Goal: Contribute content

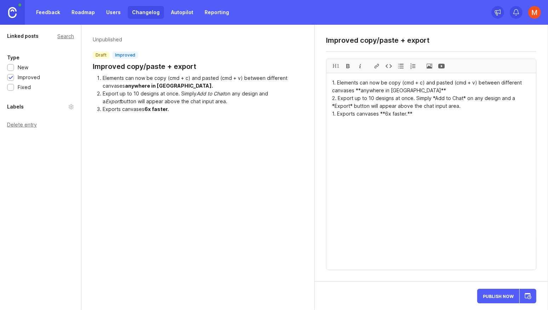
click at [398, 91] on textarea "1. Elements can now be copy (cmd + c) and pasted (cmd + v) between different ca…" at bounding box center [430, 171] width 209 height 197
click at [387, 116] on textarea "1. Elements can now be copy (cmd + c) and pasted (cmd + v) between different ca…" at bounding box center [430, 171] width 209 height 197
click at [380, 102] on textarea "1. Elements can now be copy (cmd + c) and pasted (cmd + v) between different ca…" at bounding box center [430, 171] width 209 height 197
click at [386, 111] on textarea "1. Elements can now be copy (cmd + c) and pasted (cmd + v) between different ca…" at bounding box center [430, 171] width 209 height 197
click at [358, 94] on textarea "1. Elements can now be copy (cmd + c) and pasted (cmd + v) between different ca…" at bounding box center [430, 171] width 209 height 197
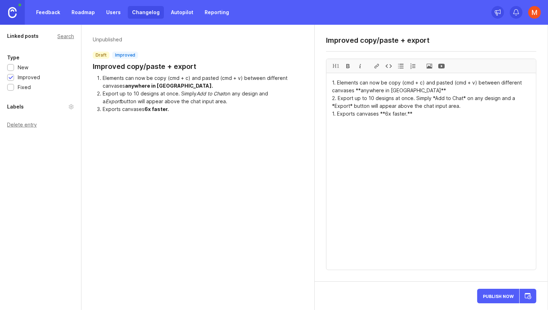
click at [370, 115] on textarea "1. Elements can now be copy (cmd + c) and pasted (cmd + v) between different ca…" at bounding box center [430, 171] width 209 height 197
click at [413, 110] on textarea "1. Elements can now be copy (cmd + c) and pasted (cmd + v) between different ca…" at bounding box center [430, 171] width 209 height 197
click at [372, 100] on textarea "1. Elements can now be copy (cmd + c) and pasted (cmd + v) between different ca…" at bounding box center [430, 171] width 209 height 197
click at [390, 114] on textarea "1. Elements can now be copy (cmd + c) and pasted (cmd + v) between different ca…" at bounding box center [430, 171] width 209 height 197
click at [384, 111] on textarea "1. Elements can now be copy (cmd + c) and pasted (cmd + v) between different ca…" at bounding box center [430, 171] width 209 height 197
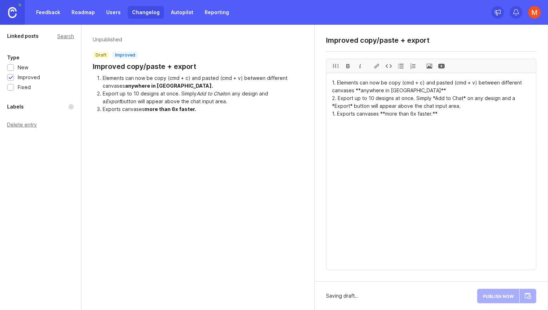
click at [390, 115] on textarea "1. Elements can now be copy (cmd + c) and pasted (cmd + v) between different ca…" at bounding box center [430, 171] width 209 height 197
drag, startPoint x: 390, startPoint y: 115, endPoint x: 404, endPoint y: 115, distance: 14.1
click at [414, 96] on textarea "1. Elements can now be copy (cmd + c) and pasted (cmd + v) between different ca…" at bounding box center [430, 171] width 209 height 197
type textarea "1. Elements can now be copy (cmd + c) and pasted (cmd + v) between different ca…"
